Goal: Task Accomplishment & Management: Manage account settings

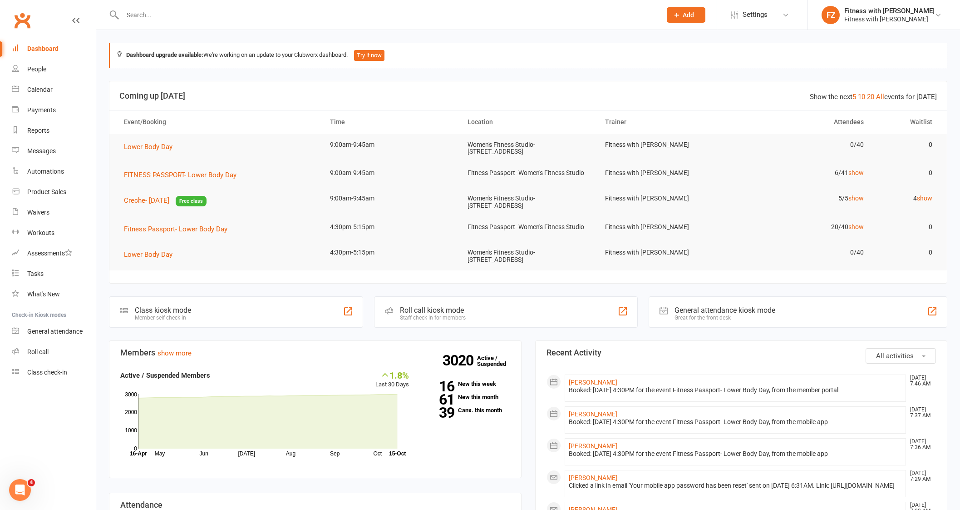
drag, startPoint x: 179, startPoint y: 5, endPoint x: 174, endPoint y: 15, distance: 10.8
click at [179, 6] on div at bounding box center [382, 15] width 546 height 30
click at [174, 15] on input "text" at bounding box center [387, 15] width 535 height 13
paste input "julie nuttall <julie_nuttall@hotmail.com>"
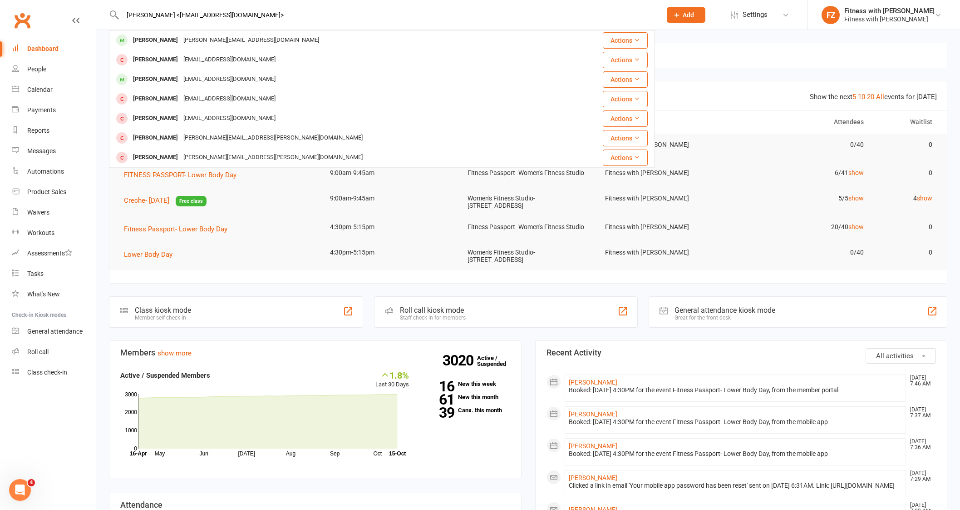
type input "julie nuttall <julie_nuttall@hotmail.com>"
drag, startPoint x: 244, startPoint y: 37, endPoint x: 253, endPoint y: 15, distance: 24.3
click at [253, 15] on div "julie nuttall <julie_nuttall@hotmail.com> Julie Martinez julie_nuttall@hotmail.…" at bounding box center [382, 15] width 546 height 30
click at [252, 18] on input "julie nuttall <julie_nuttall@hotmail.com>" at bounding box center [387, 15] width 535 height 13
drag, startPoint x: 250, startPoint y: 22, endPoint x: 172, endPoint y: 19, distance: 78.2
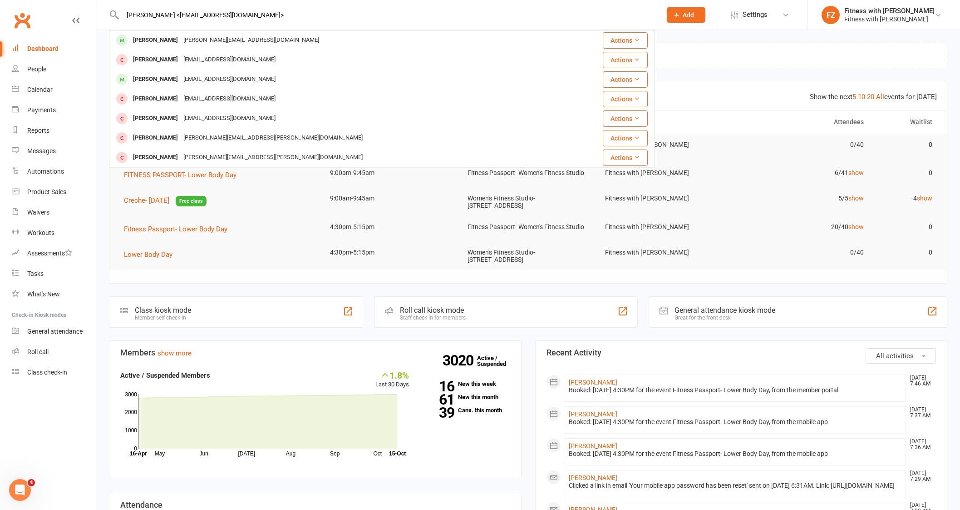
click at [172, 19] on div "julie nuttall <julie_nuttall@hotmail.com> Julie Martinez julie_nuttall@hotmail.…" at bounding box center [382, 15] width 546 height 30
drag, startPoint x: 275, startPoint y: 17, endPoint x: 169, endPoint y: 17, distance: 105.4
click at [169, 17] on input "julie nuttall <julie_nuttall@hotmail.com>" at bounding box center [387, 15] width 535 height 13
click at [163, 34] on div "Julie Martinez" at bounding box center [155, 40] width 50 height 13
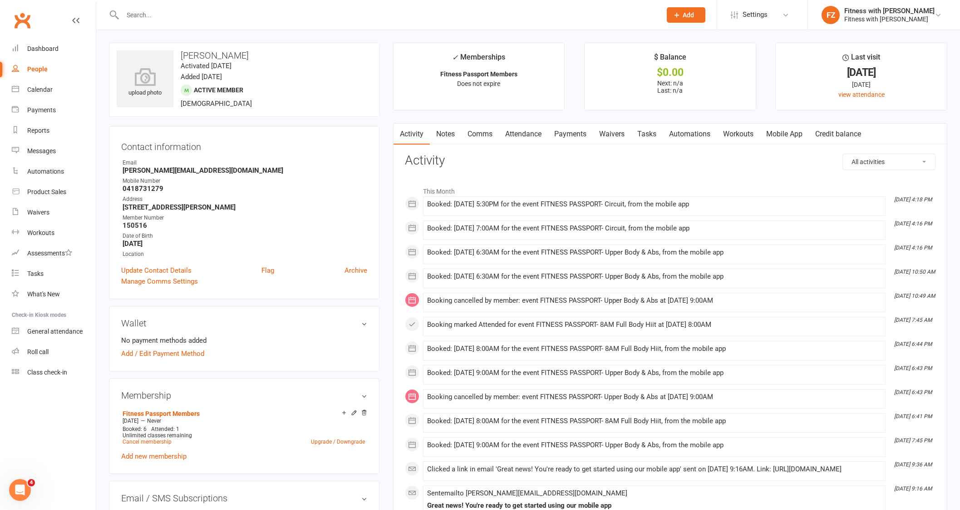
click at [515, 137] on link "Attendance" at bounding box center [523, 134] width 49 height 21
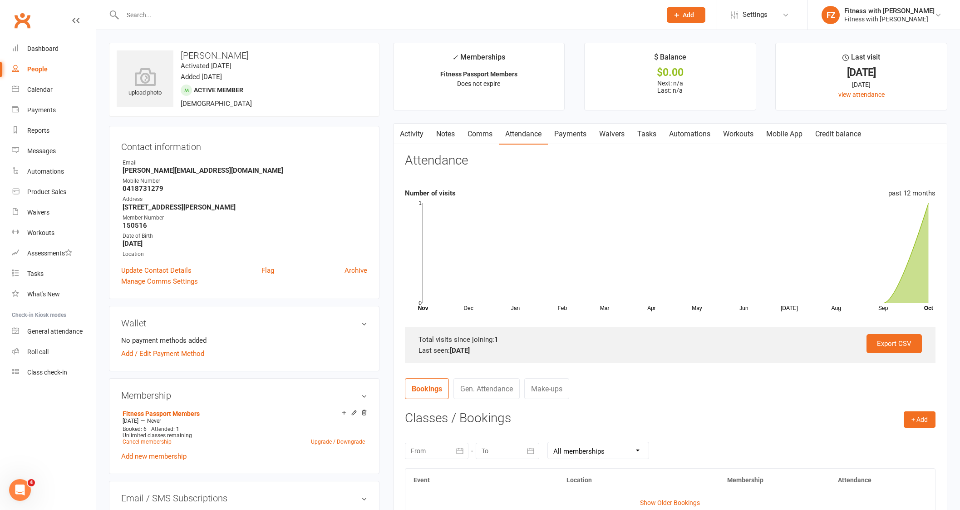
click at [421, 135] on link "Activity" at bounding box center [412, 134] width 36 height 21
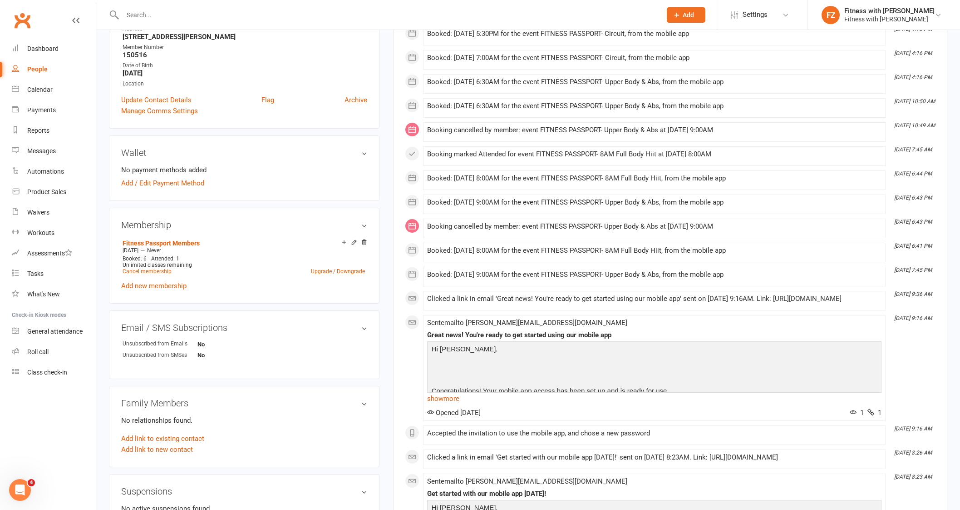
scroll to position [113, 0]
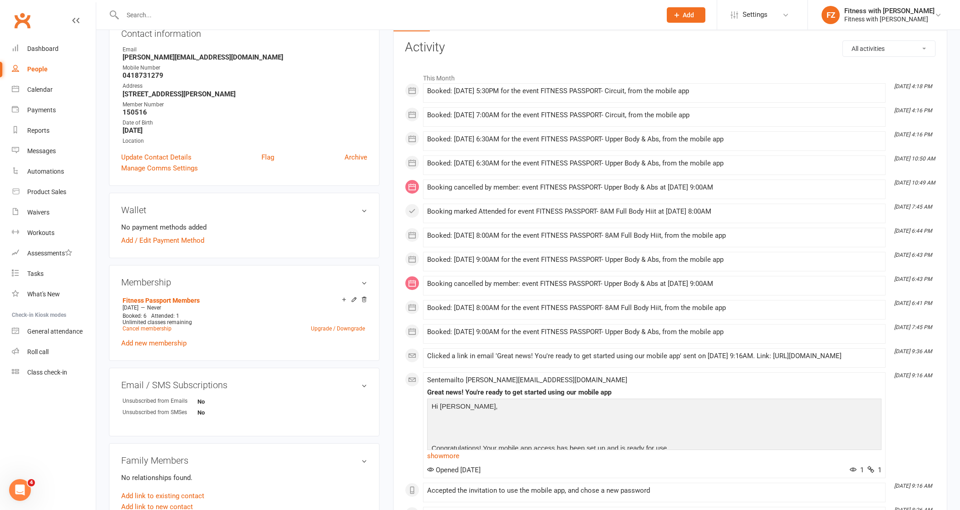
click at [142, 14] on input "text" at bounding box center [387, 15] width 535 height 13
paste input ": Amanda Lester"
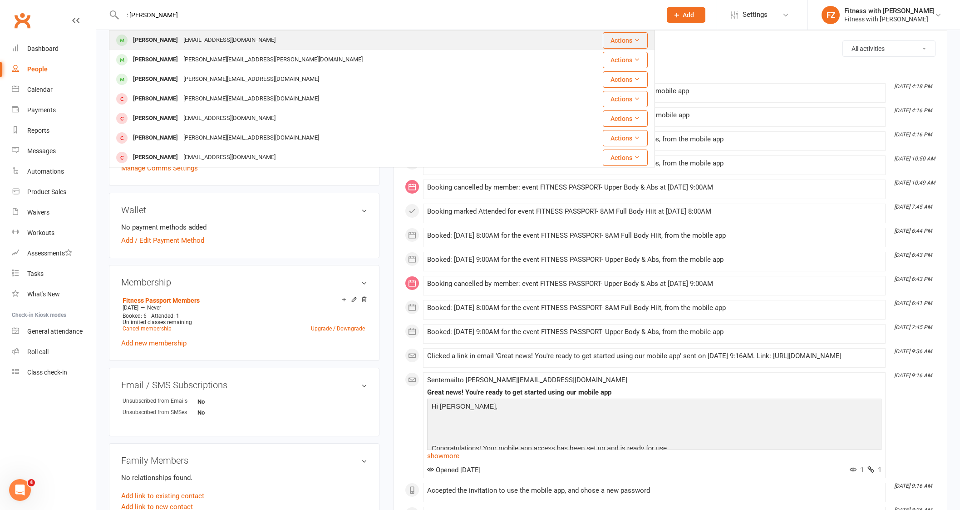
type input ": Amanda Lester"
click at [190, 41] on div "seriously2020@gmail.com" at bounding box center [230, 40] width 98 height 13
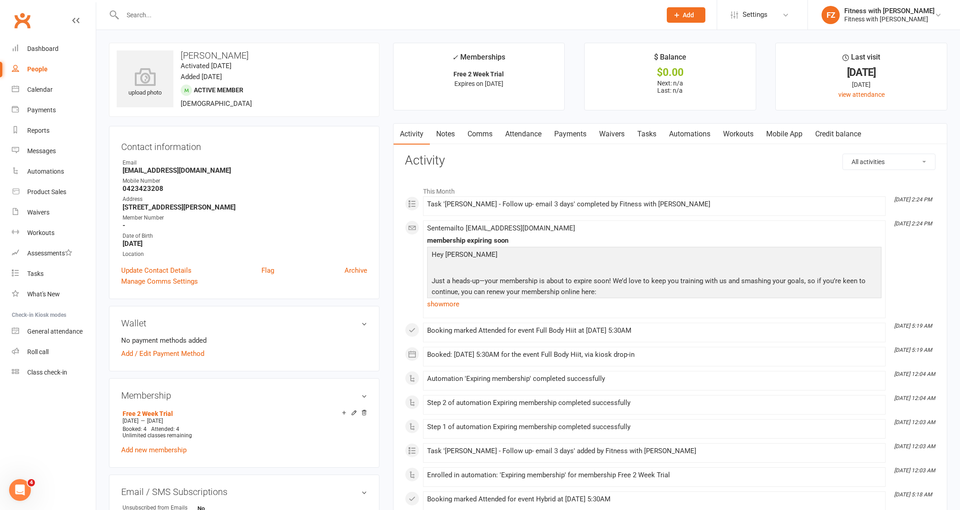
scroll to position [56, 0]
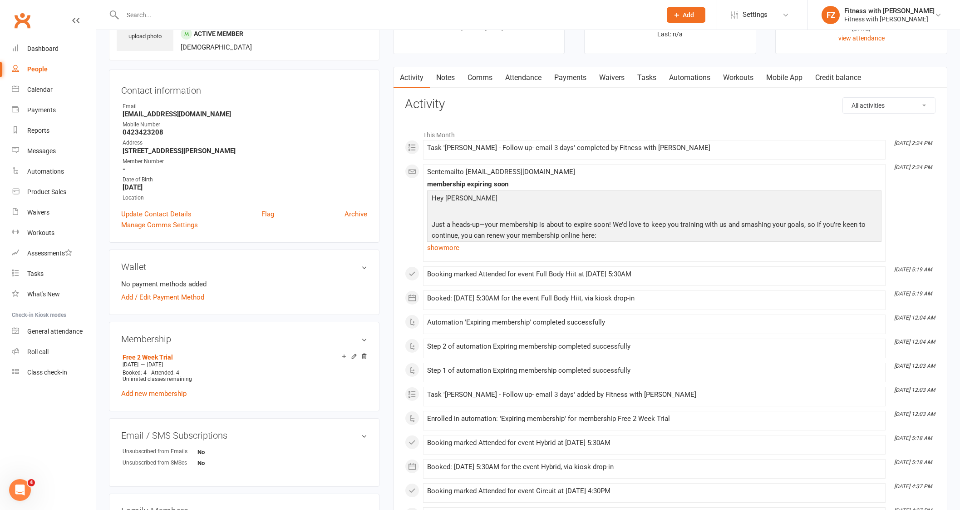
click at [797, 81] on link "Mobile App" at bounding box center [784, 77] width 49 height 21
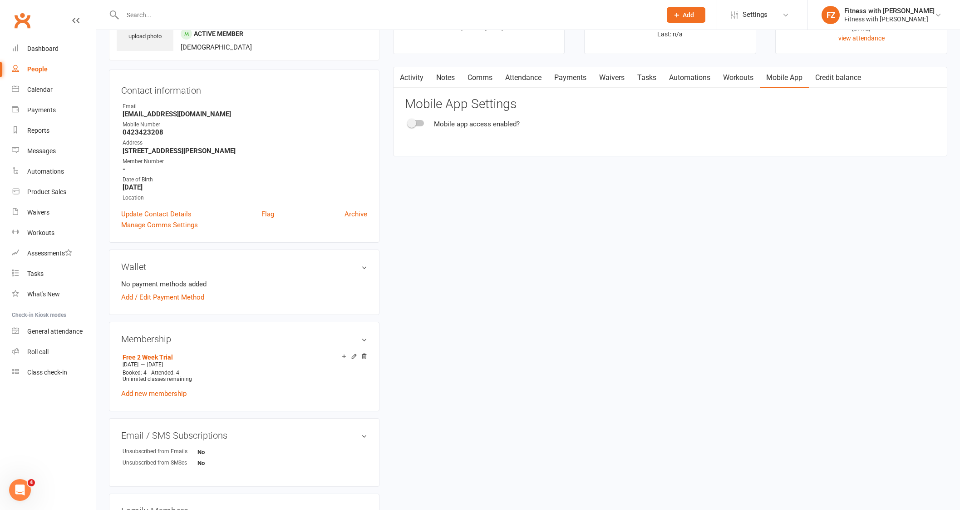
click at [420, 123] on div at bounding box center [416, 123] width 15 height 6
click at [409, 122] on input "checkbox" at bounding box center [409, 122] width 0 height 0
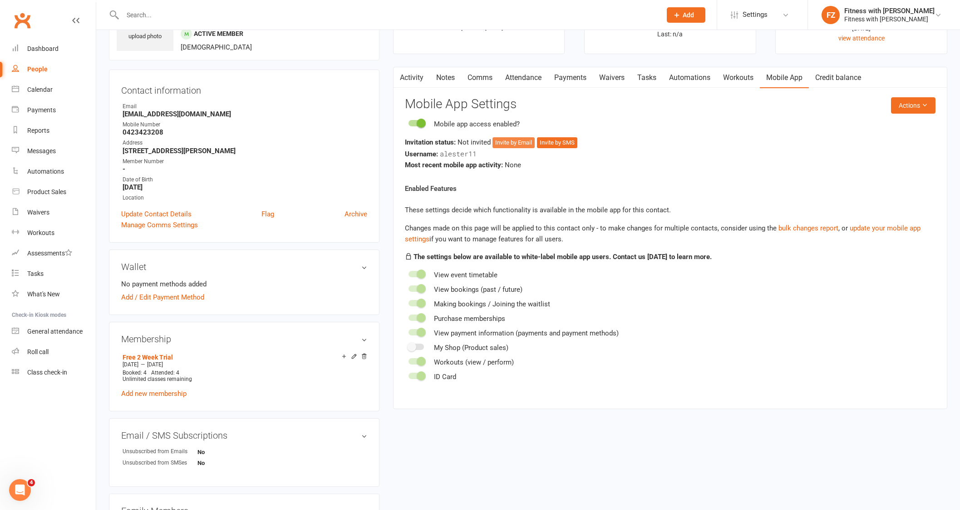
click at [515, 139] on button "Invite by Email" at bounding box center [514, 142] width 42 height 11
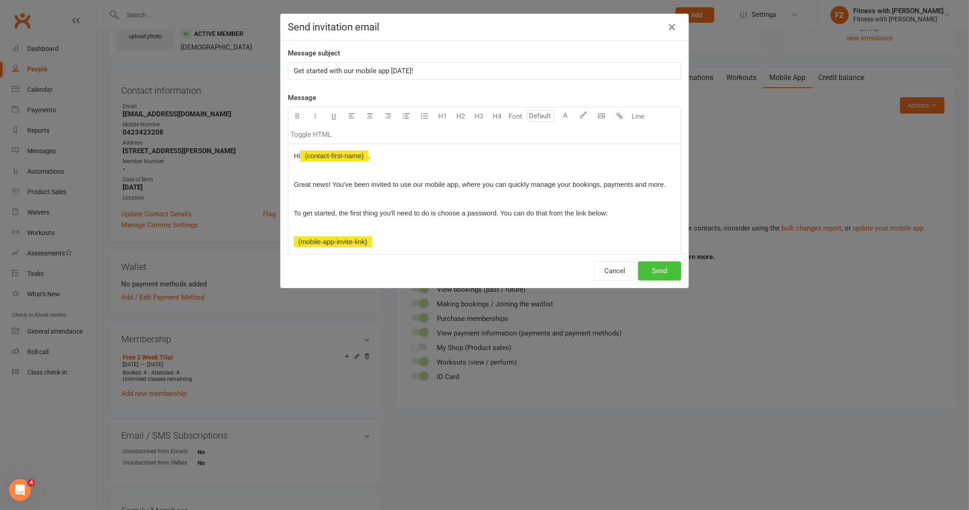
click at [652, 264] on button "Send" at bounding box center [659, 270] width 43 height 19
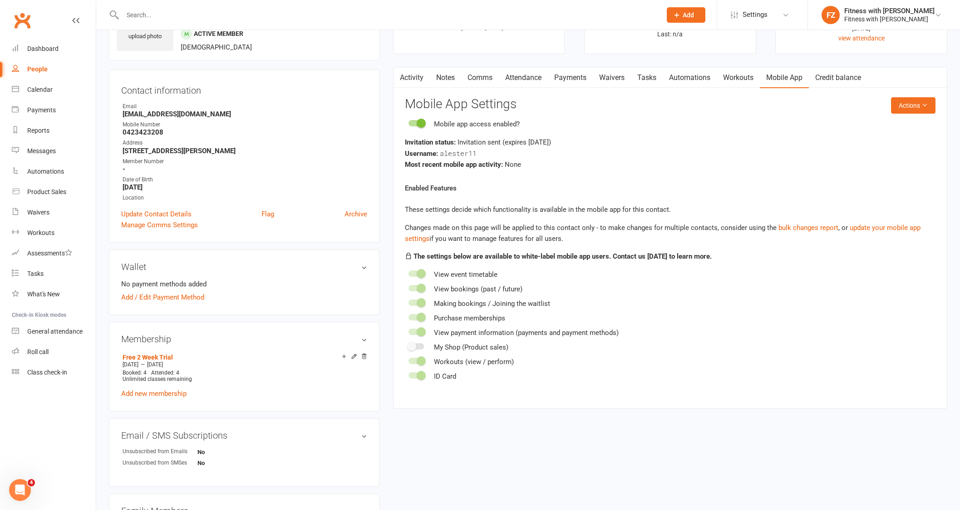
click at [422, 67] on link "Activity" at bounding box center [412, 77] width 36 height 21
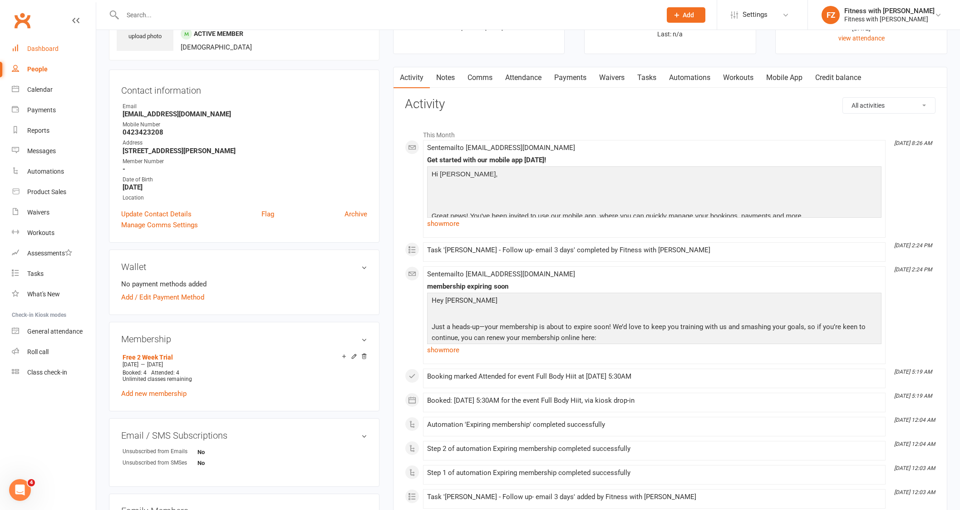
click at [52, 49] on div "Dashboard" at bounding box center [42, 48] width 31 height 7
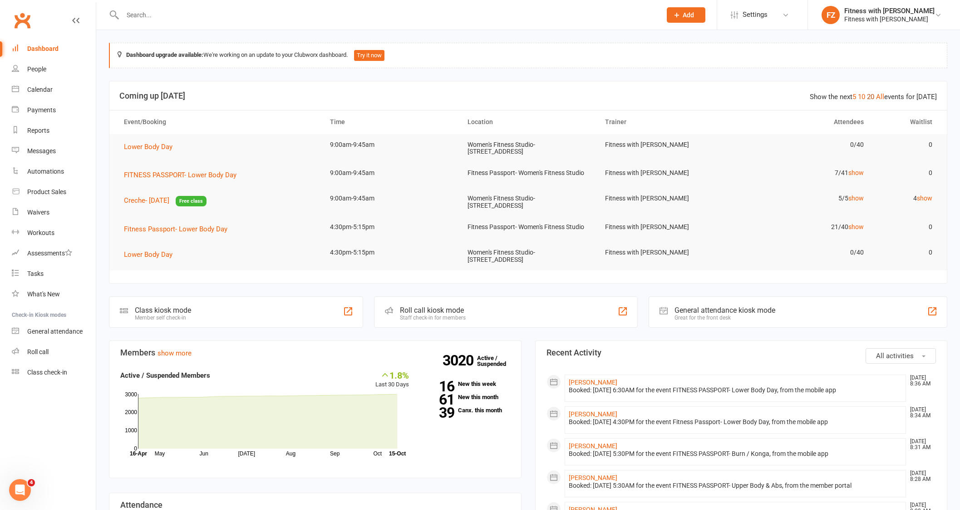
click at [873, 96] on link "20" at bounding box center [870, 97] width 7 height 8
click at [768, 94] on link "20" at bounding box center [870, 97] width 7 height 8
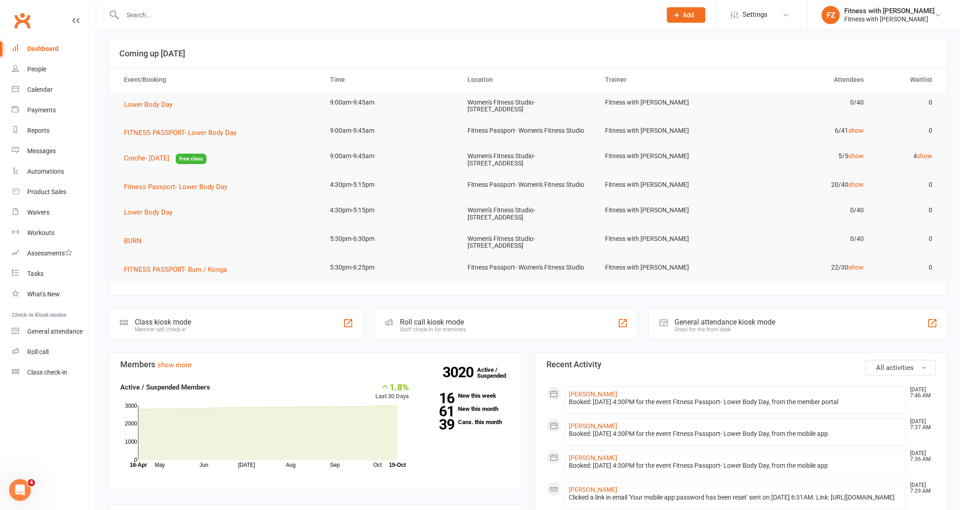
scroll to position [56, 0]
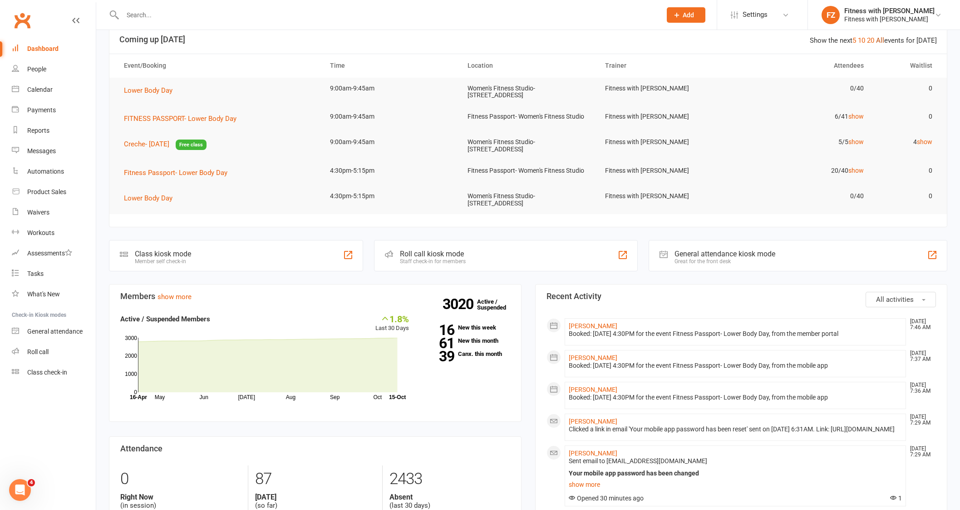
click at [881, 39] on link "All" at bounding box center [880, 40] width 8 height 8
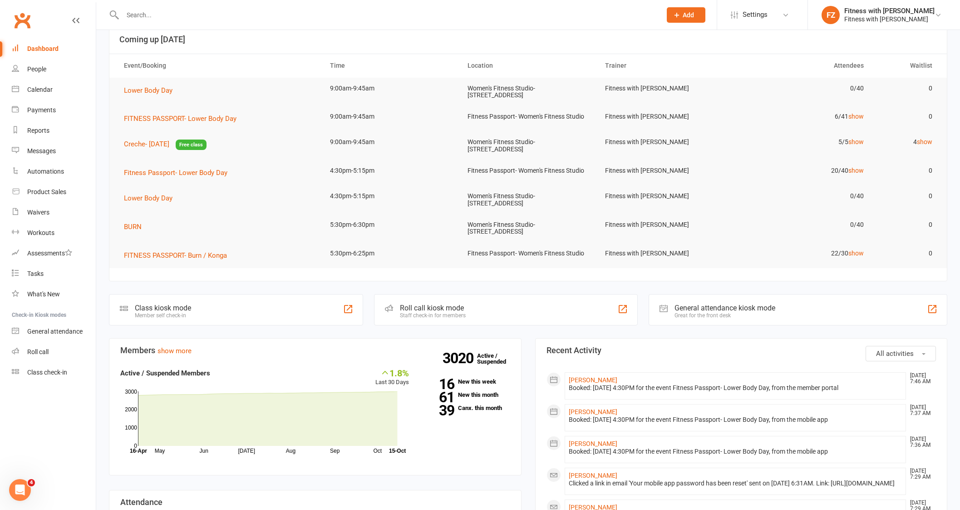
click at [152, 15] on input "text" at bounding box center [387, 15] width 535 height 13
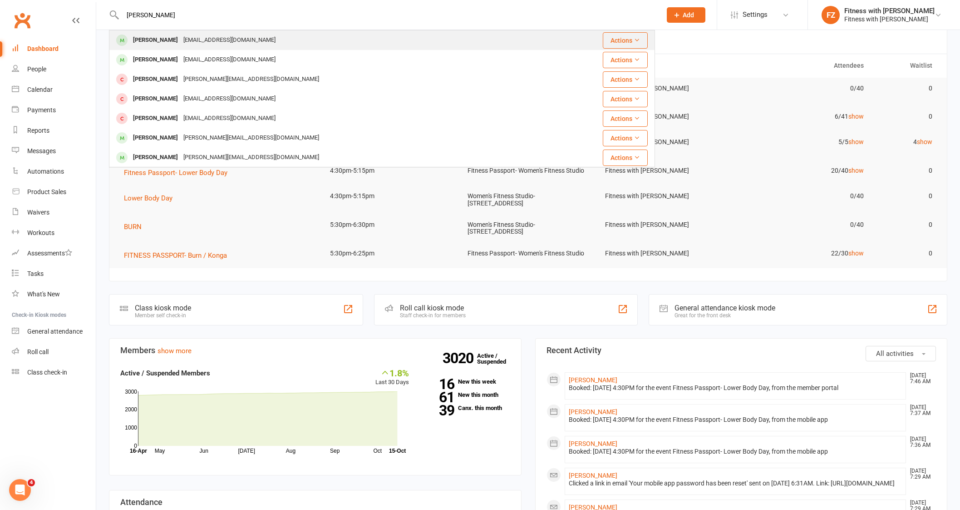
type input "jacinta smart"
click at [224, 40] on div "jacintastokes89@hotmail.com" at bounding box center [230, 40] width 98 height 13
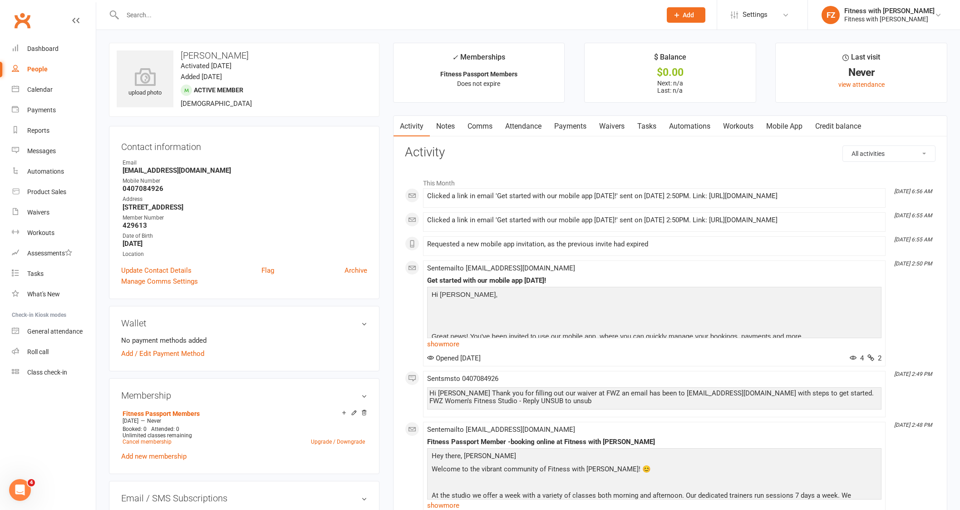
click at [792, 126] on link "Mobile App" at bounding box center [784, 126] width 49 height 21
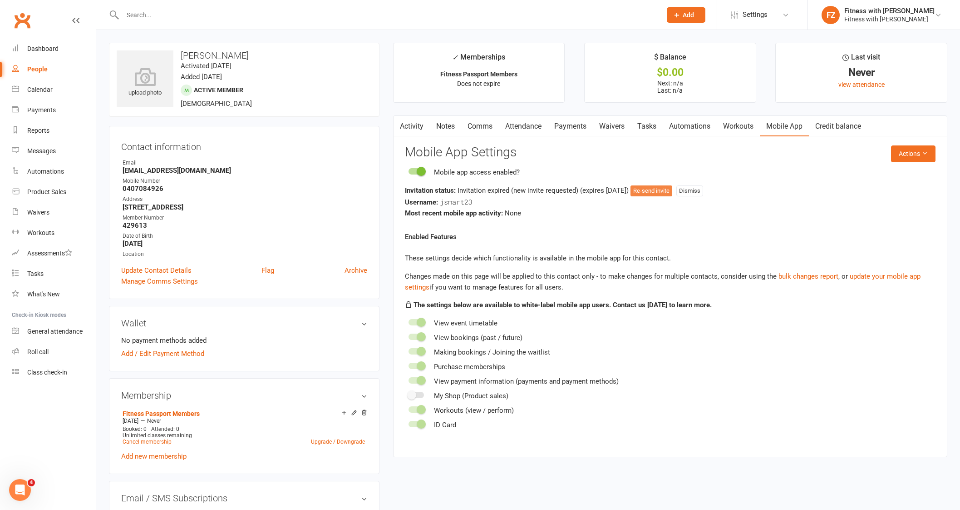
click at [672, 189] on button "Re-send invite" at bounding box center [652, 190] width 42 height 11
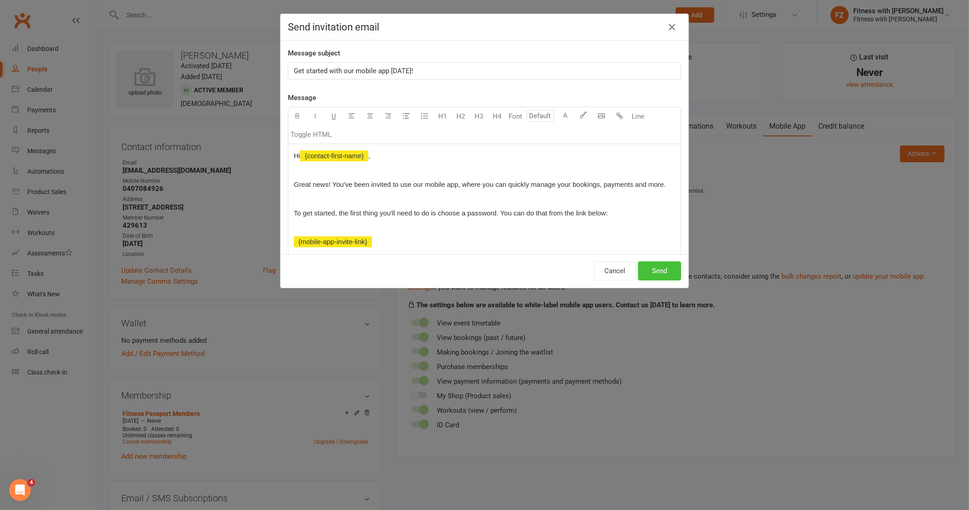
click at [664, 266] on button "Send" at bounding box center [659, 270] width 43 height 19
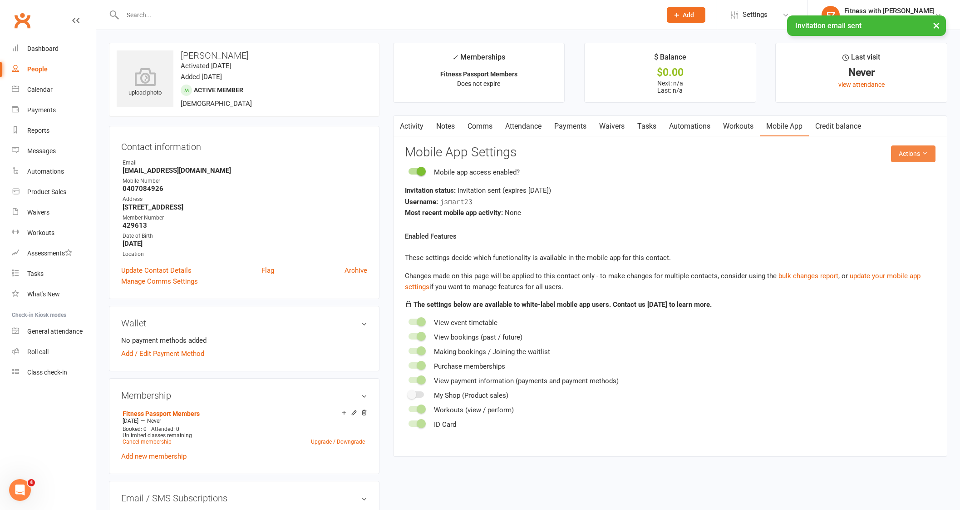
click at [899, 154] on button "Actions" at bounding box center [913, 153] width 45 height 16
click at [866, 208] on link "Reset password" at bounding box center [882, 210] width 90 height 18
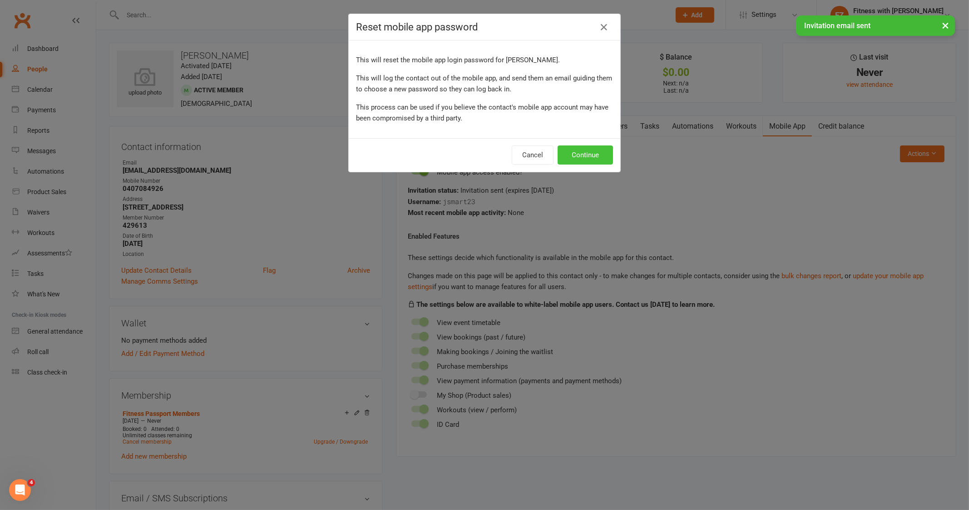
click at [587, 157] on button "Continue" at bounding box center [585, 154] width 55 height 19
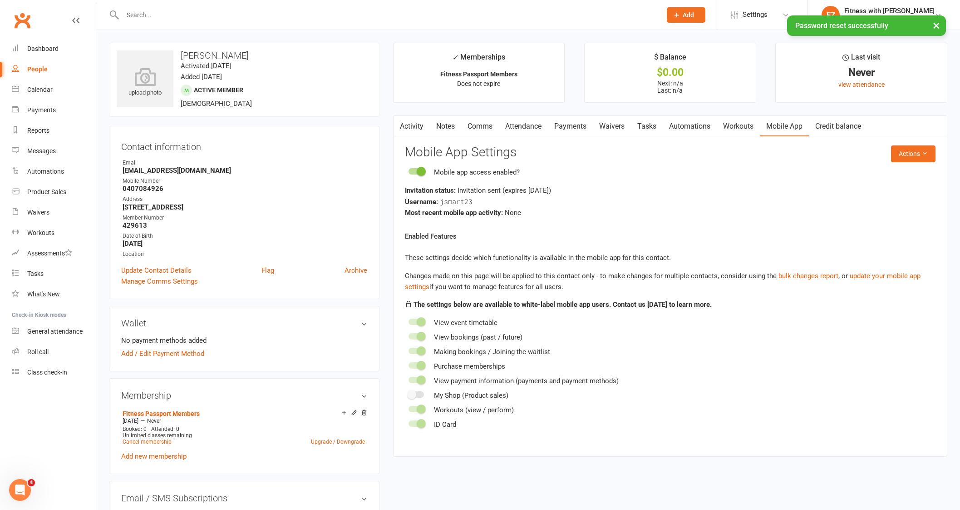
click at [480, 128] on link "Comms" at bounding box center [480, 126] width 38 height 21
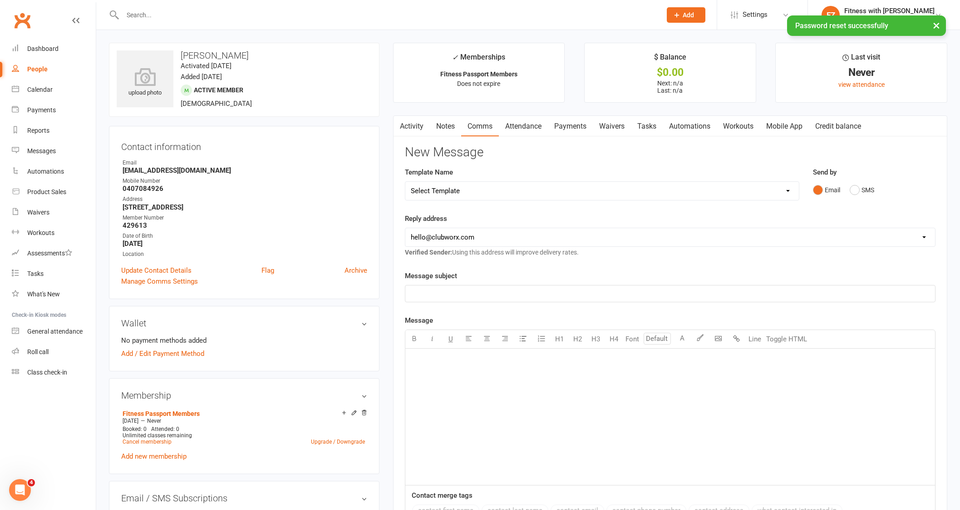
click at [411, 128] on link "Activity" at bounding box center [412, 126] width 36 height 21
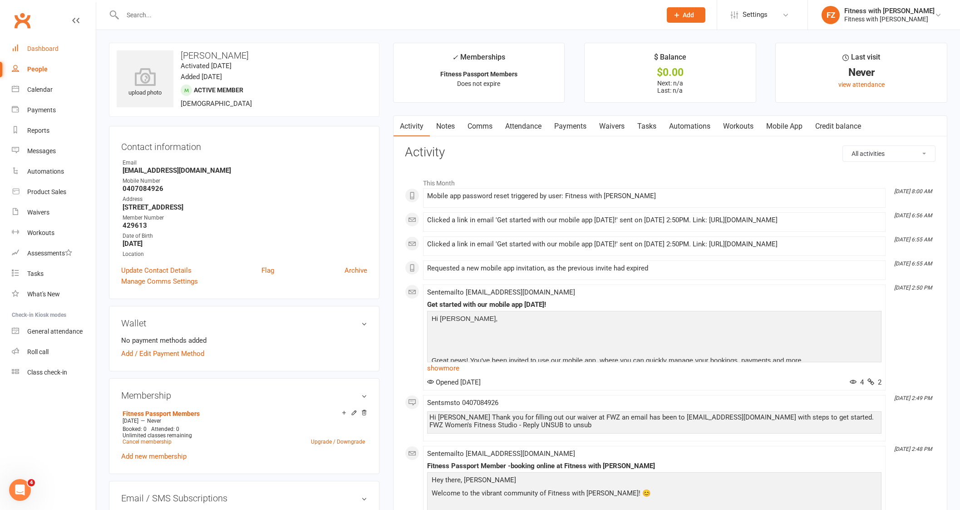
click at [46, 51] on div "Dashboard" at bounding box center [42, 48] width 31 height 7
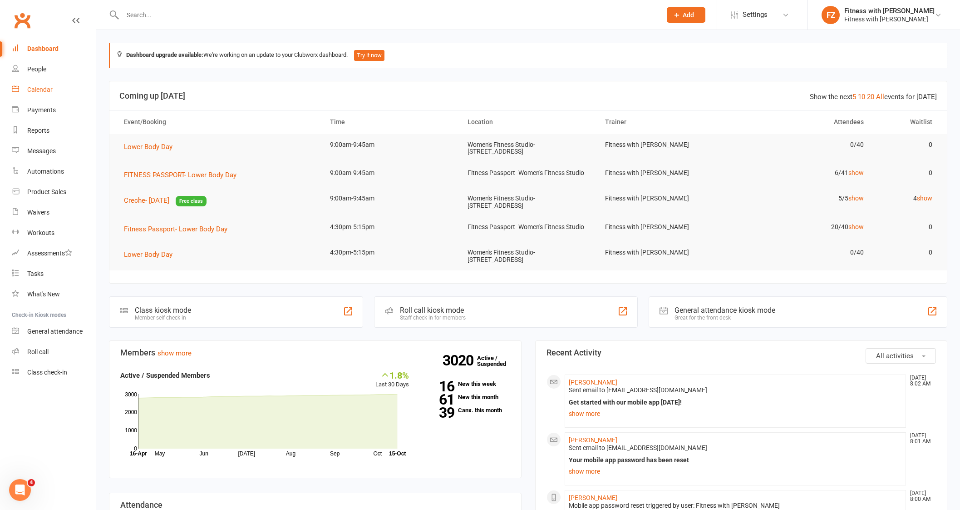
click at [43, 93] on div "Calendar" at bounding box center [39, 89] width 25 height 7
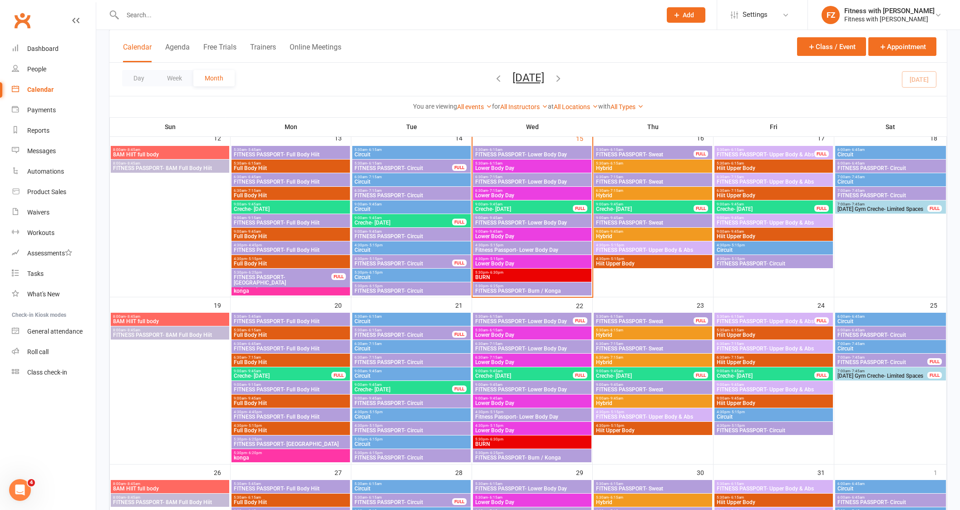
scroll to position [397, 0]
click at [671, 153] on span "FITNESS PASSPORT- Sweat" at bounding box center [645, 153] width 99 height 5
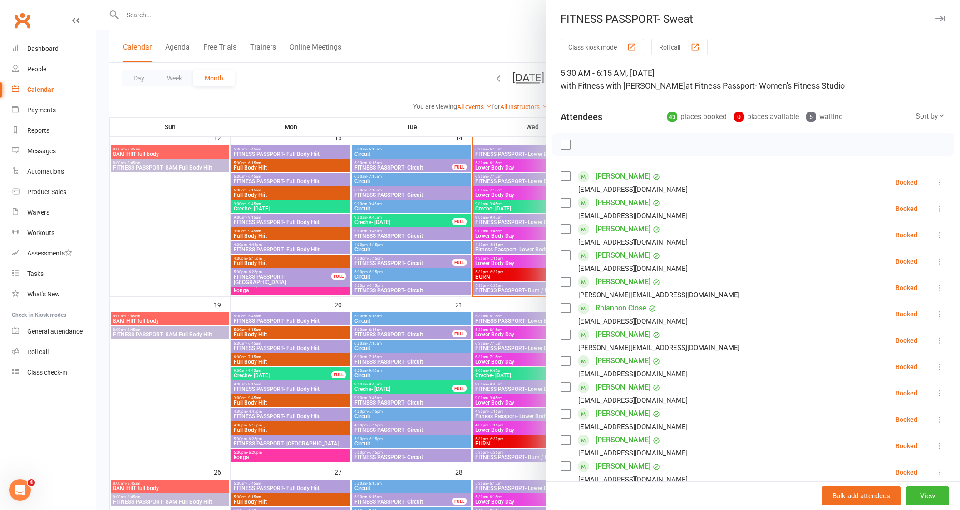
click at [935, 21] on button "button" at bounding box center [940, 18] width 11 height 11
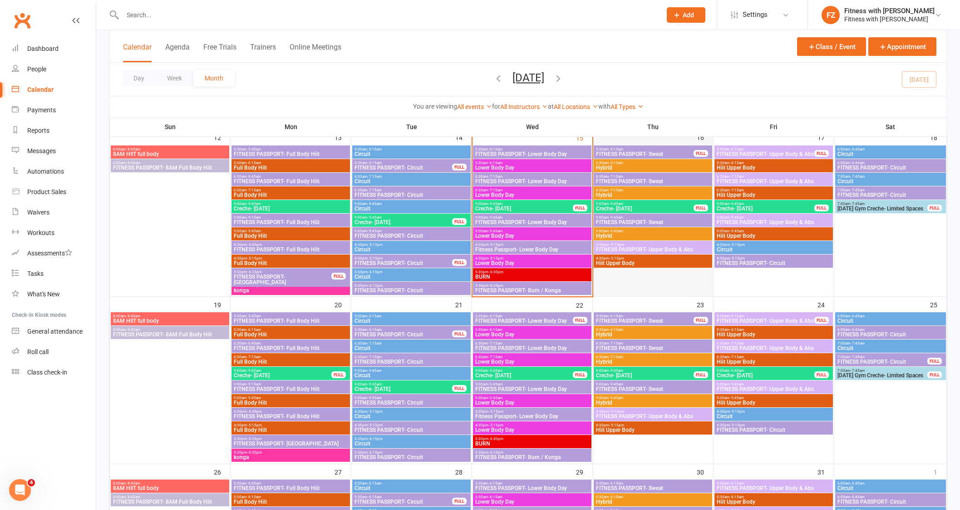
scroll to position [341, 0]
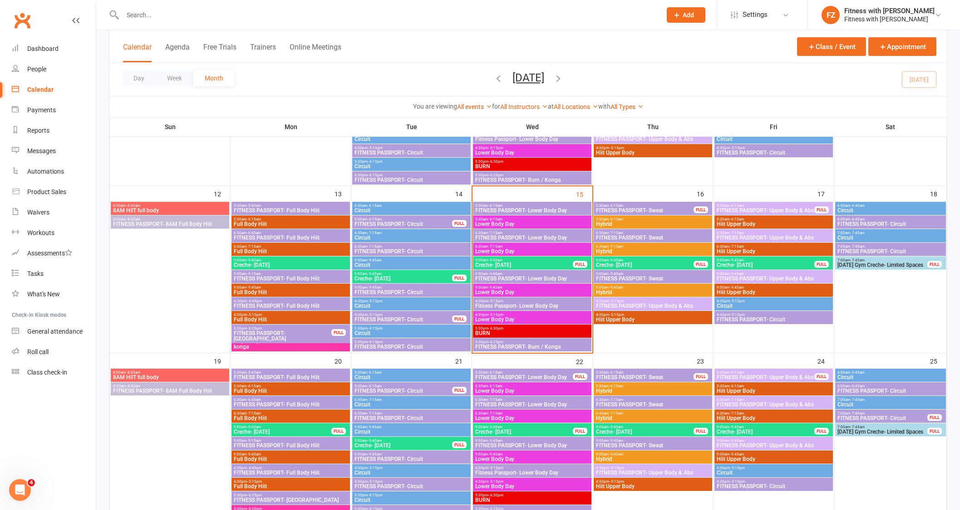
click at [186, 11] on input "text" at bounding box center [387, 15] width 535 height 13
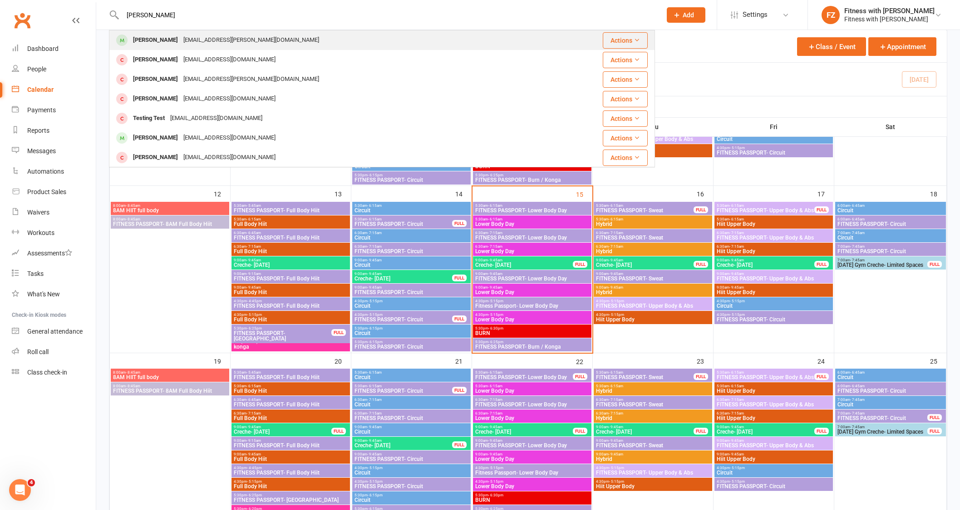
type input "testa"
click at [181, 36] on div "Rachael.testa@hotmail.com" at bounding box center [251, 40] width 141 height 13
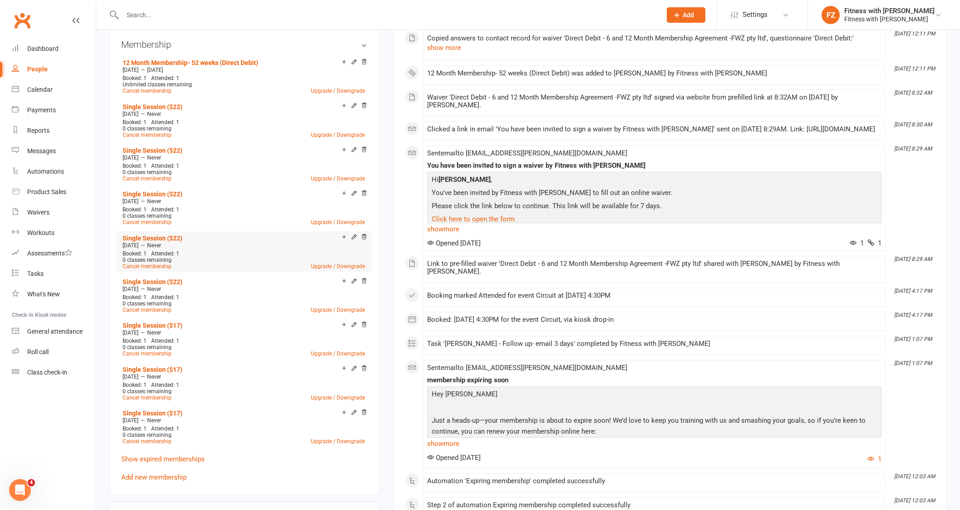
scroll to position [454, 0]
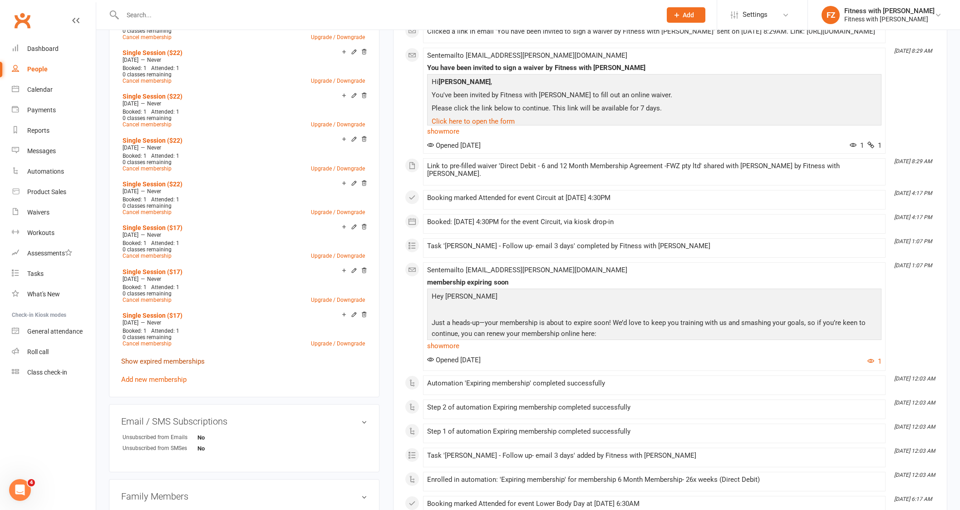
click at [173, 357] on link "Show expired memberships" at bounding box center [163, 361] width 84 height 8
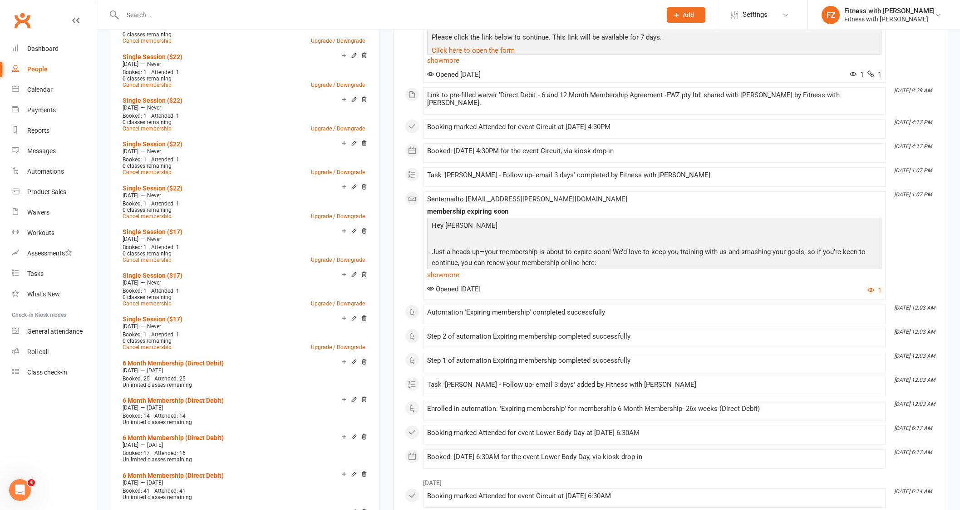
scroll to position [302, 0]
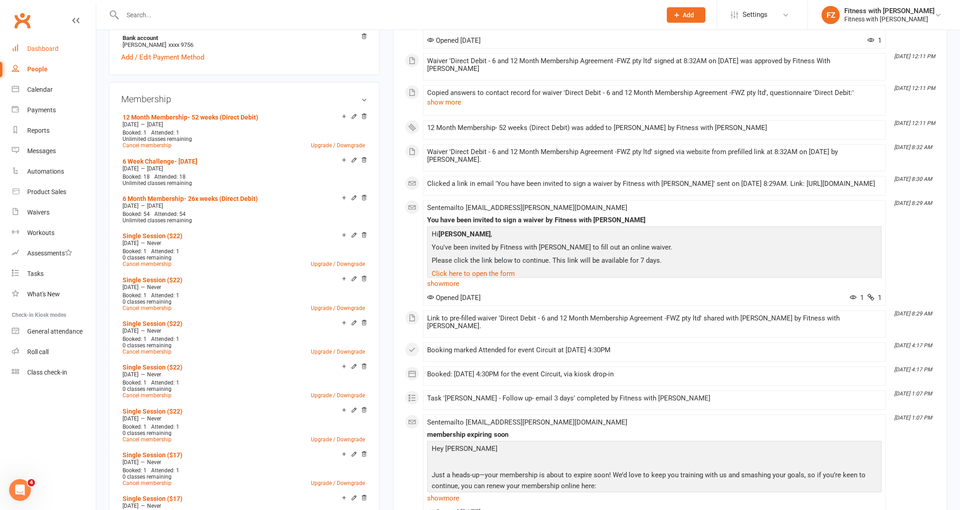
click at [41, 45] on div "Dashboard" at bounding box center [42, 48] width 31 height 7
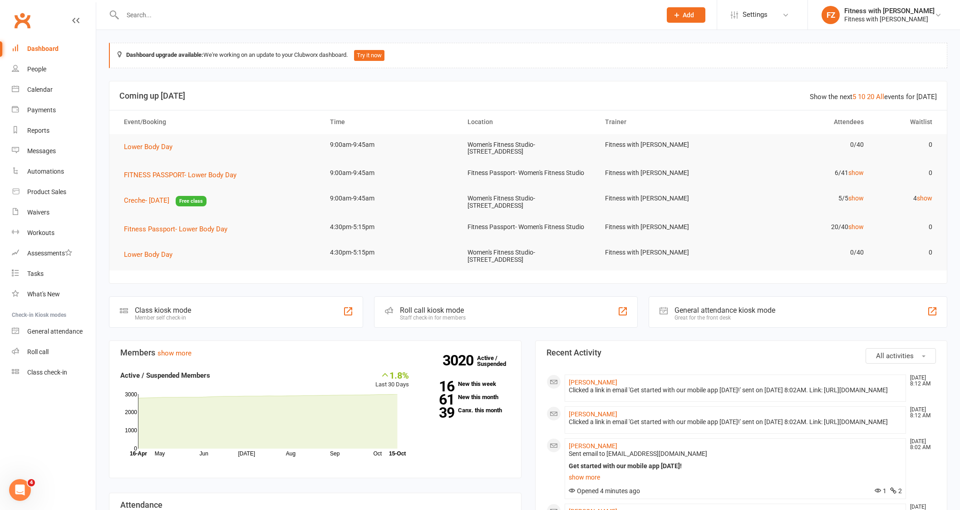
scroll to position [227, 0]
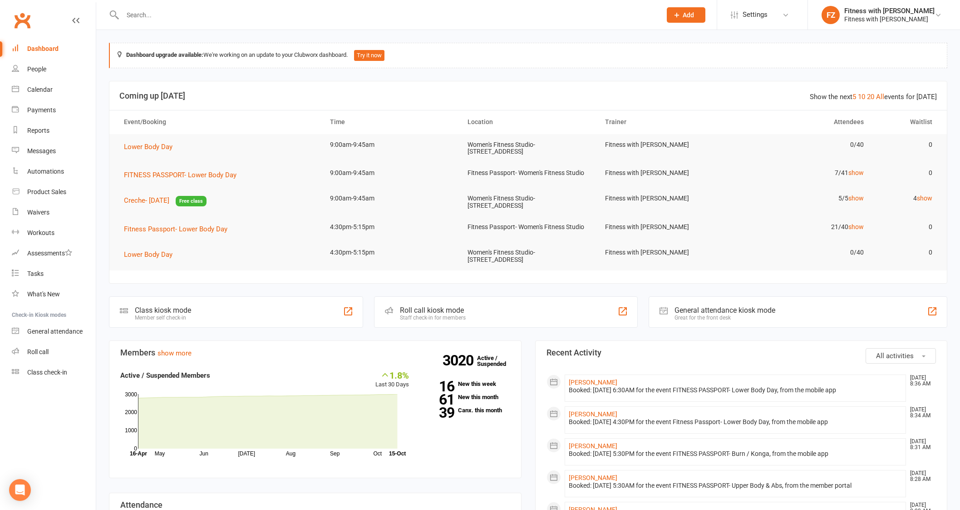
click at [883, 90] on header "Show the next 5 10 20 All events for [DATE] Coming up [DATE]" at bounding box center [528, 95] width 838 height 29
click at [883, 95] on link "All" at bounding box center [880, 97] width 8 height 8
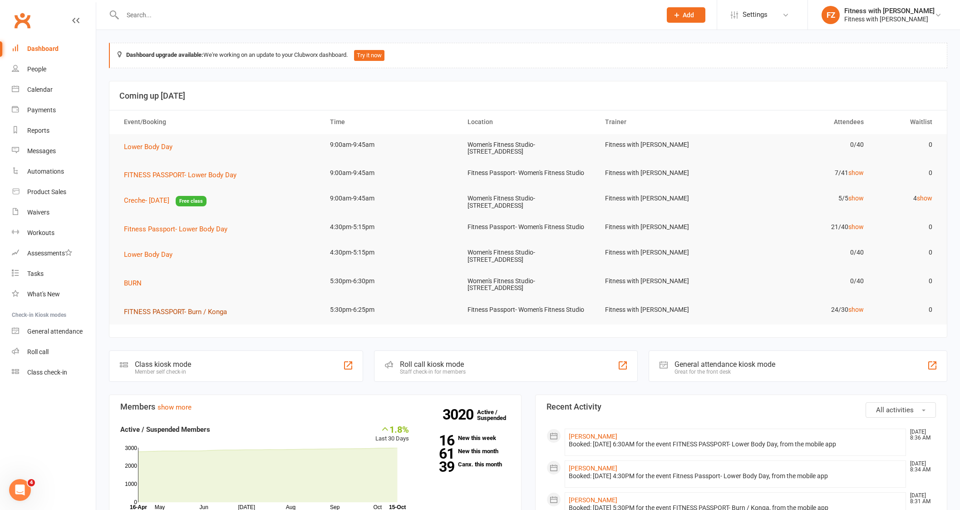
click at [215, 311] on span "FITNESS PASSPORT- Burn / Konga" at bounding box center [175, 311] width 103 height 8
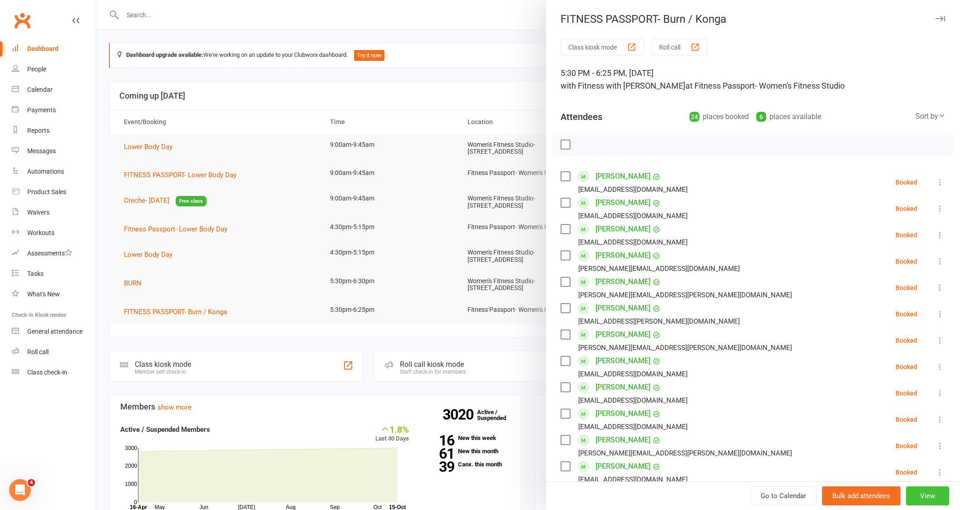
click at [906, 496] on button "View" at bounding box center [927, 495] width 43 height 19
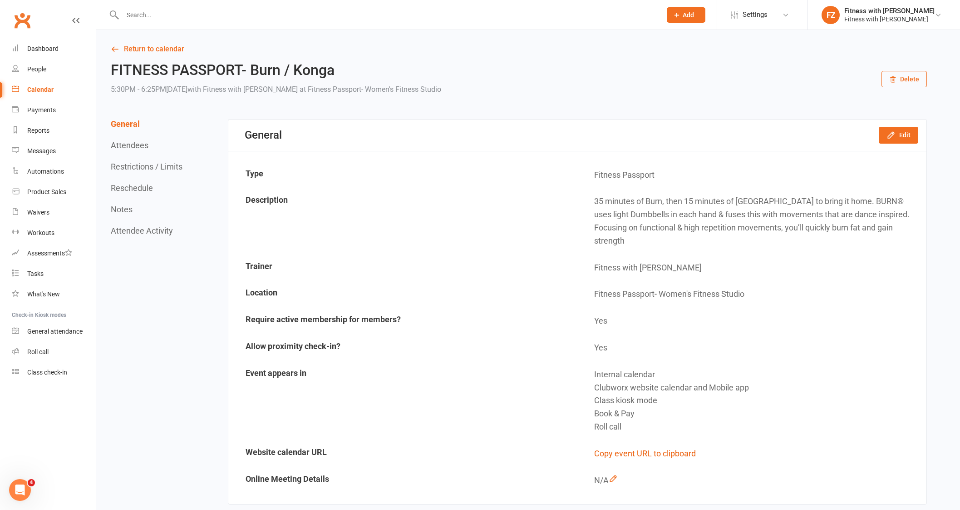
click at [163, 163] on button "Restrictions / Limits" at bounding box center [147, 167] width 72 height 10
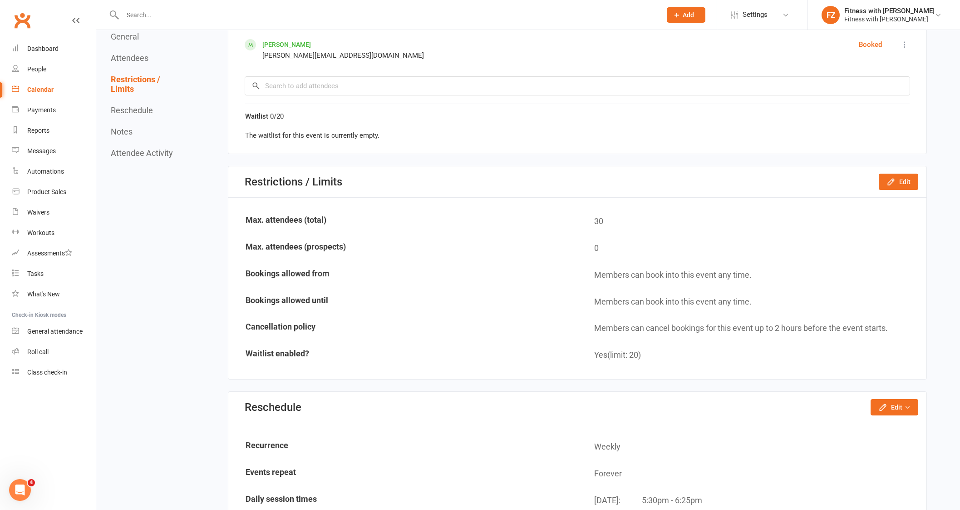
scroll to position [1228, 0]
click at [894, 173] on button "Edit" at bounding box center [899, 181] width 40 height 16
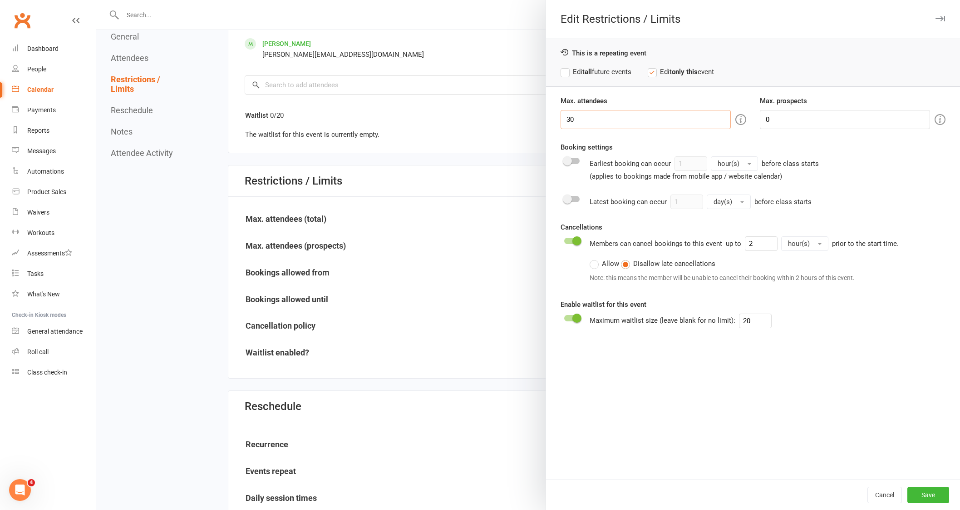
click at [569, 117] on input "30" at bounding box center [646, 119] width 170 height 19
type input "33"
click at [922, 492] on button "Save" at bounding box center [929, 494] width 42 height 16
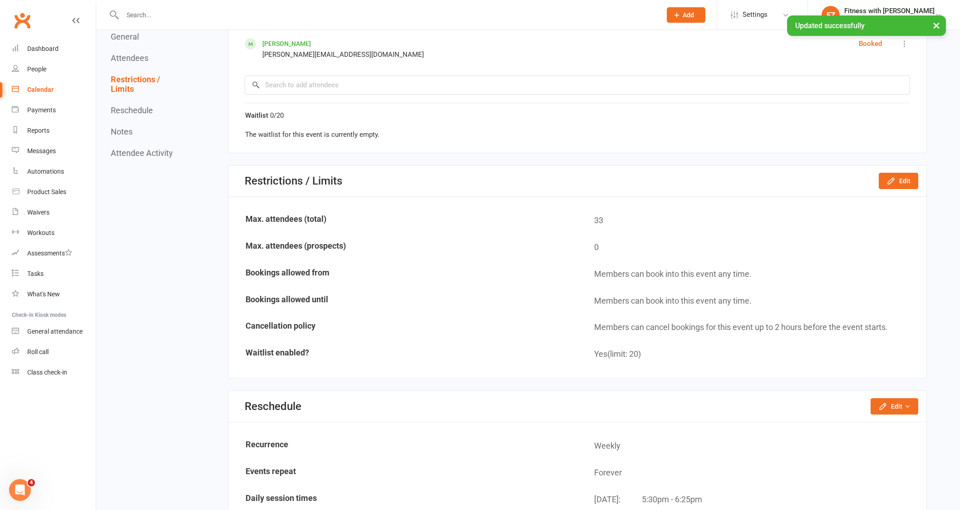
click at [33, 88] on div "Calendar" at bounding box center [40, 89] width 26 height 7
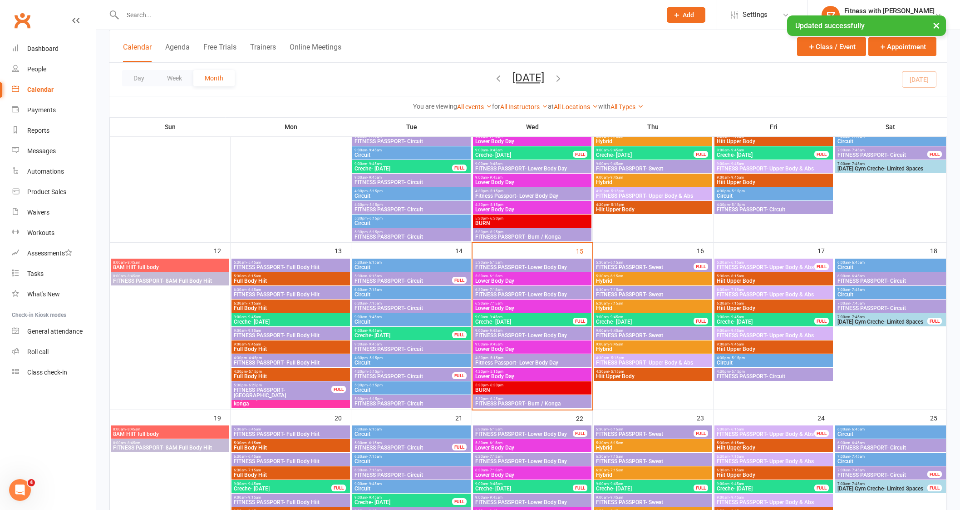
scroll to position [341, 0]
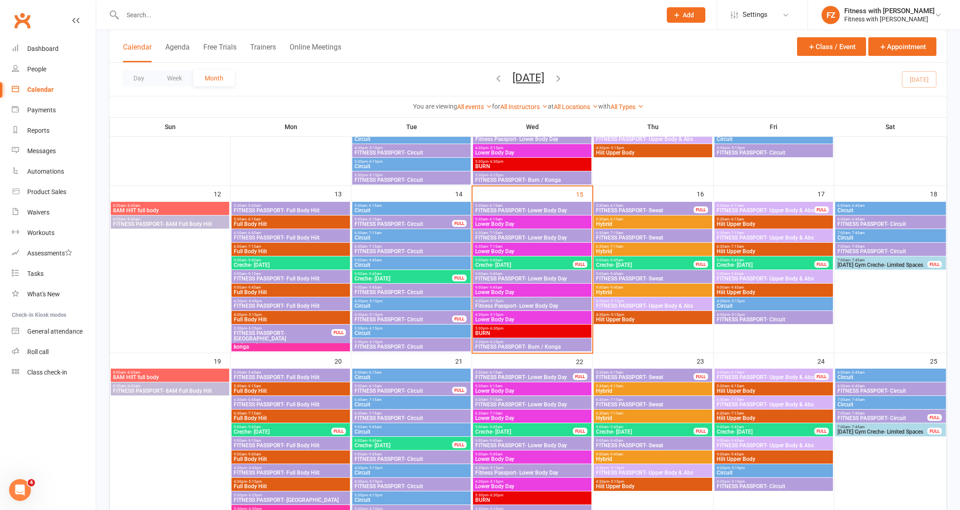
click at [532, 344] on span "FITNESS PASSPORT- Burn / Konga" at bounding box center [532, 346] width 115 height 5
